Goal: Information Seeking & Learning: Learn about a topic

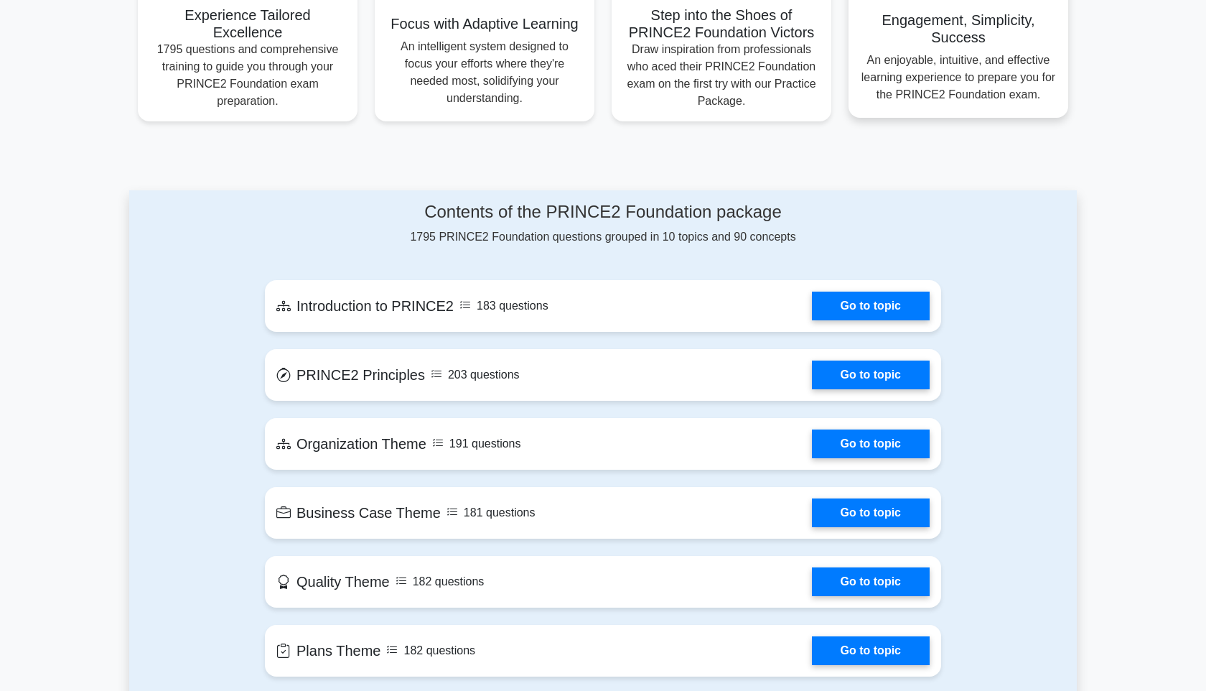
scroll to position [528, 0]
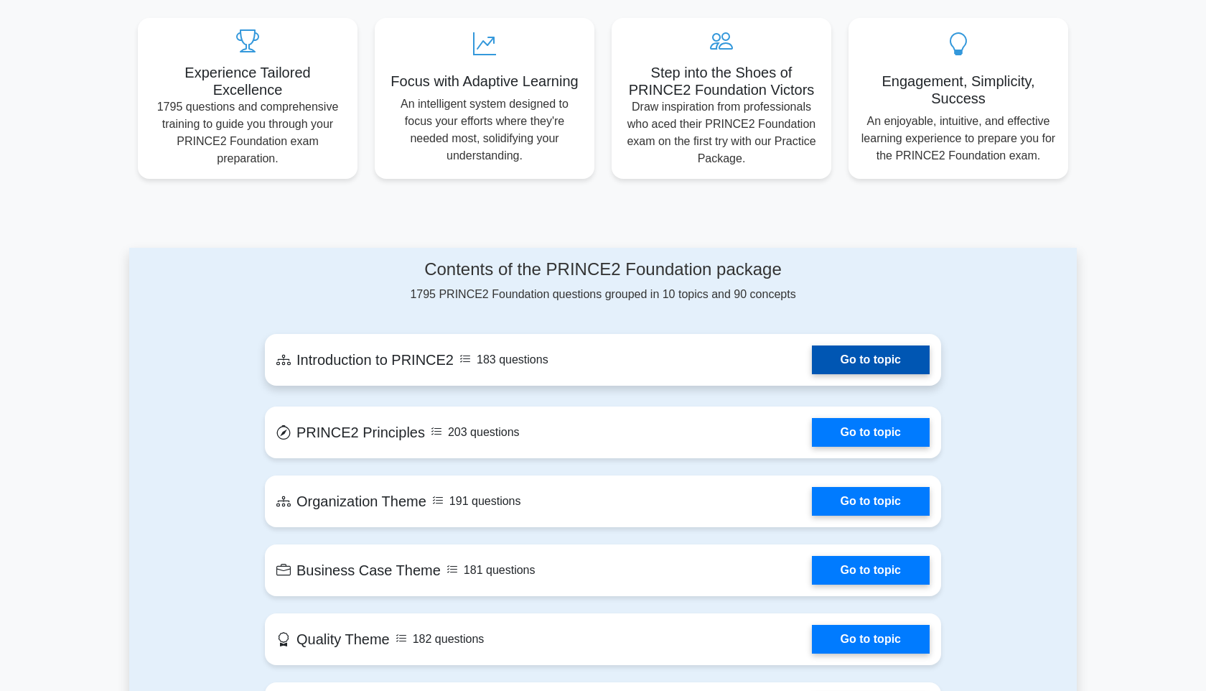
scroll to position [470, 0]
click at [844, 345] on link "Go to topic" at bounding box center [871, 359] width 118 height 29
